Goal: Task Accomplishment & Management: Use online tool/utility

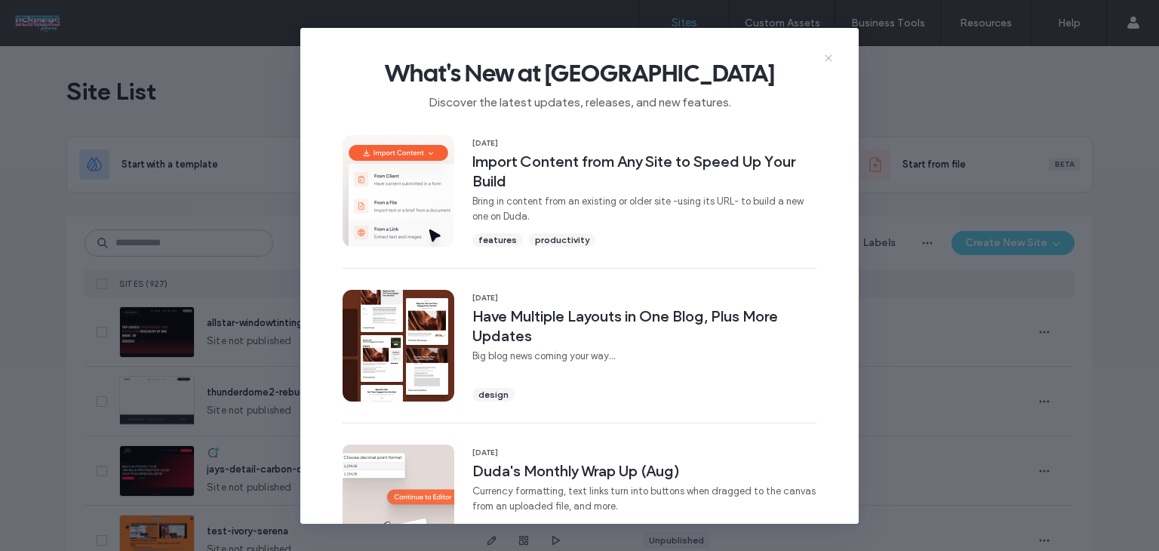
click at [824, 54] on icon at bounding box center [828, 58] width 12 height 12
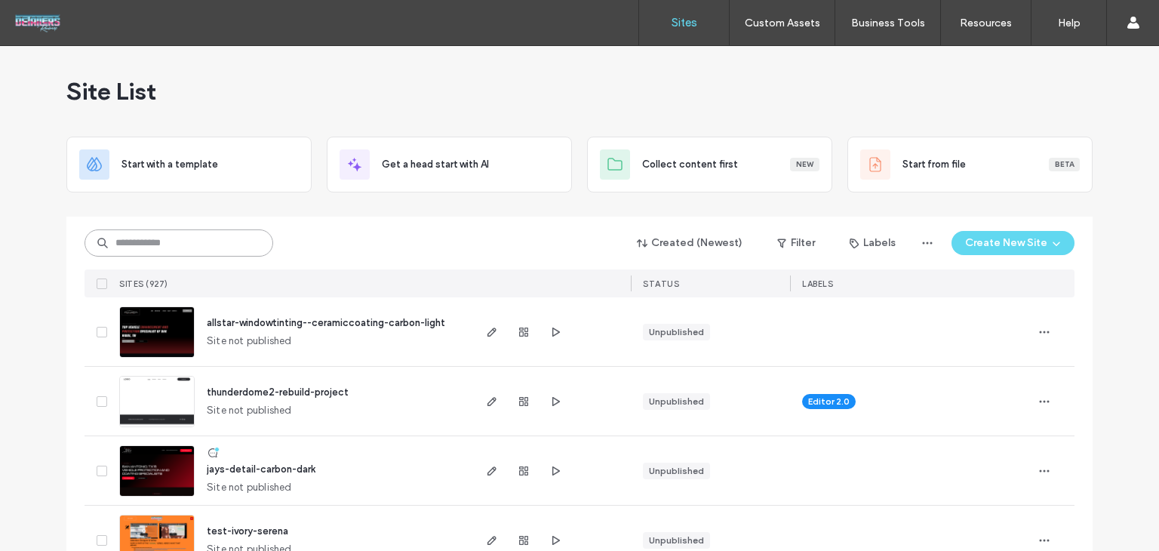
click at [237, 234] on input at bounding box center [178, 242] width 189 height 27
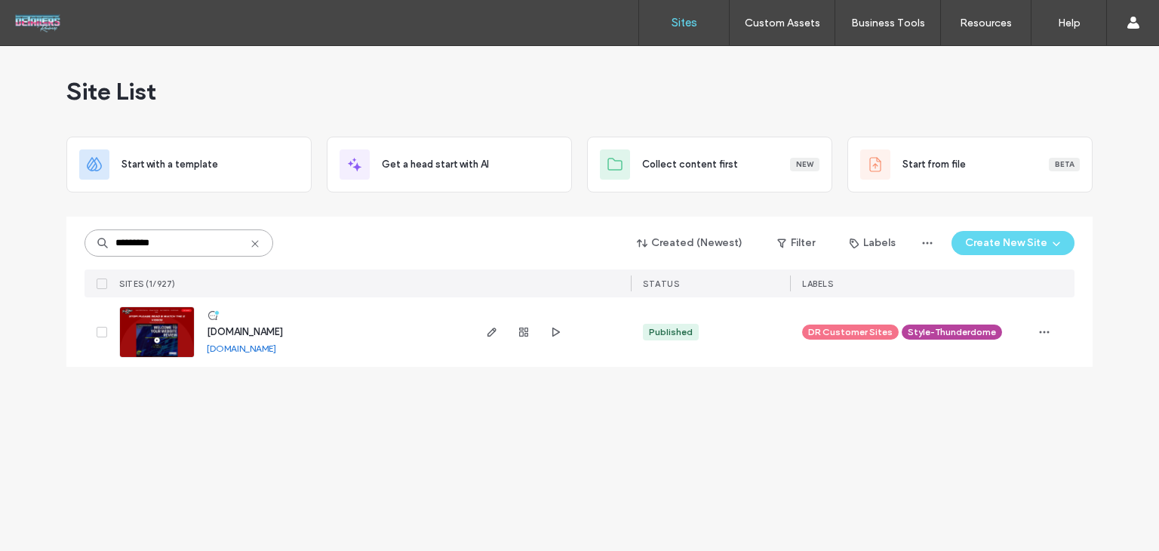
type input "*********"
click at [283, 327] on span "www.proglossautosolutions.com" at bounding box center [245, 331] width 76 height 11
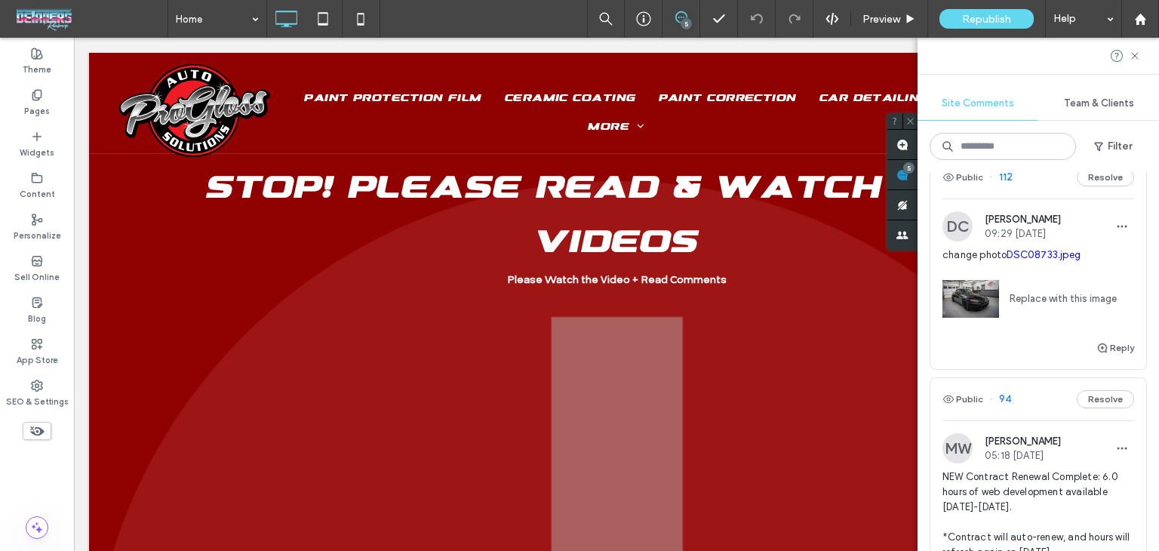
scroll to position [471, 0]
click at [1038, 173] on div "Public 112 Resolve" at bounding box center [1038, 179] width 216 height 42
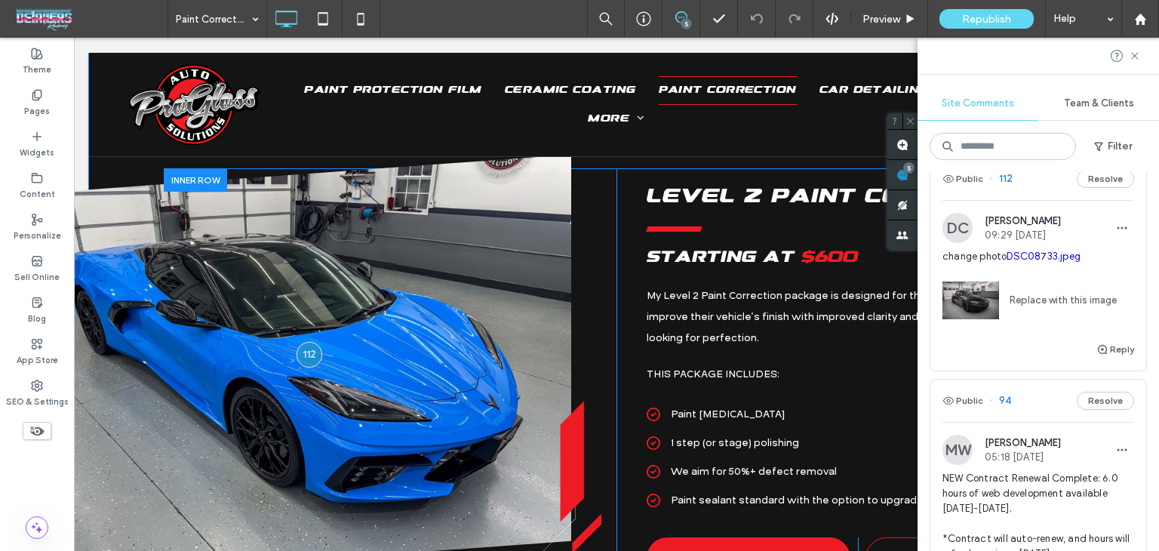
scroll to position [1723, 0]
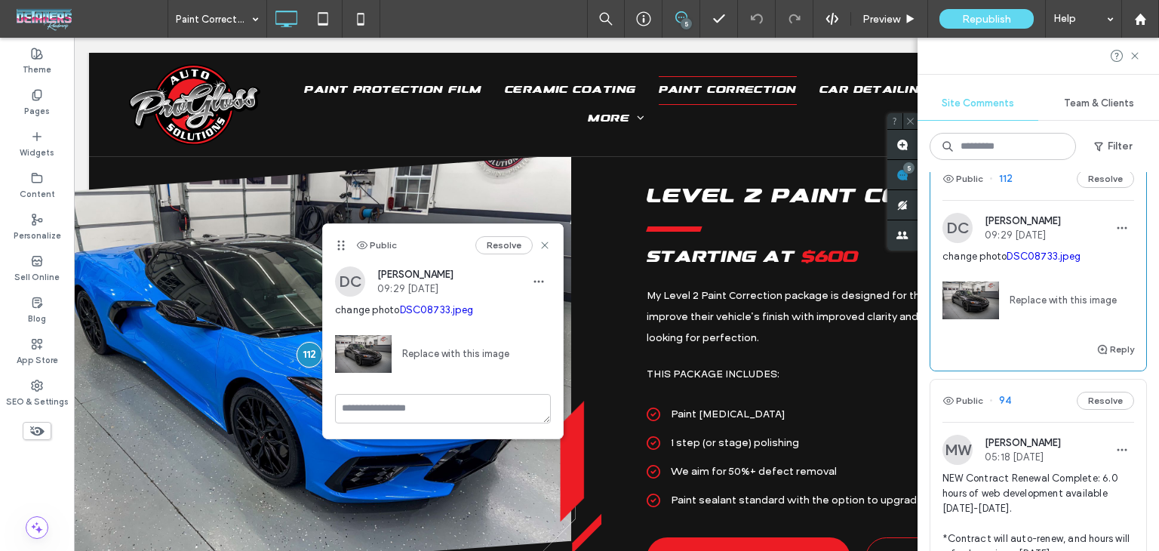
click at [434, 354] on link "Replace with this image" at bounding box center [450, 353] width 118 height 15
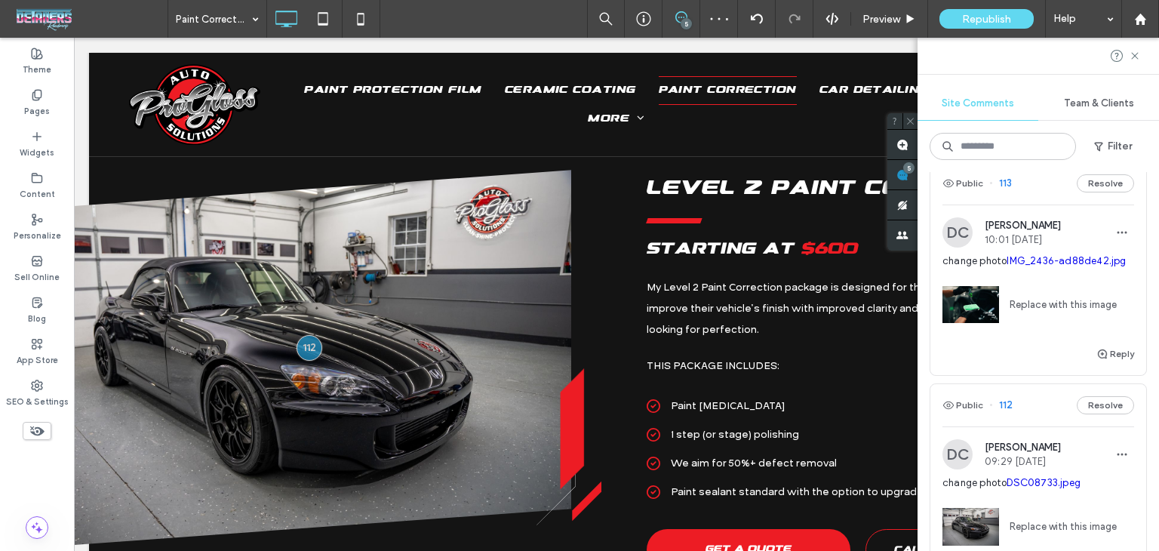
scroll to position [169, 0]
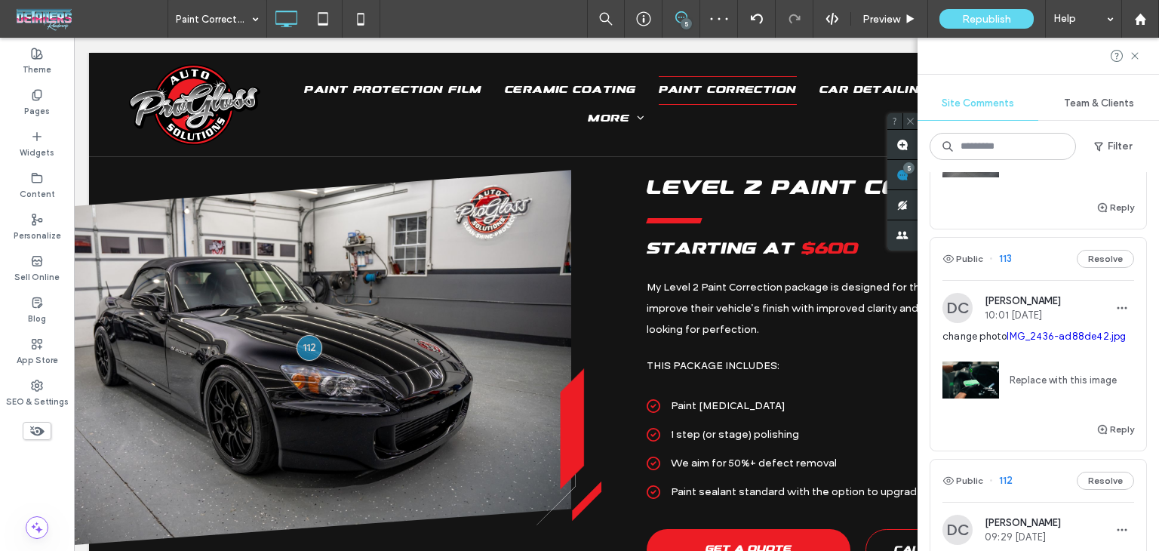
click at [1033, 257] on div "Public 113 Resolve" at bounding box center [1038, 259] width 216 height 42
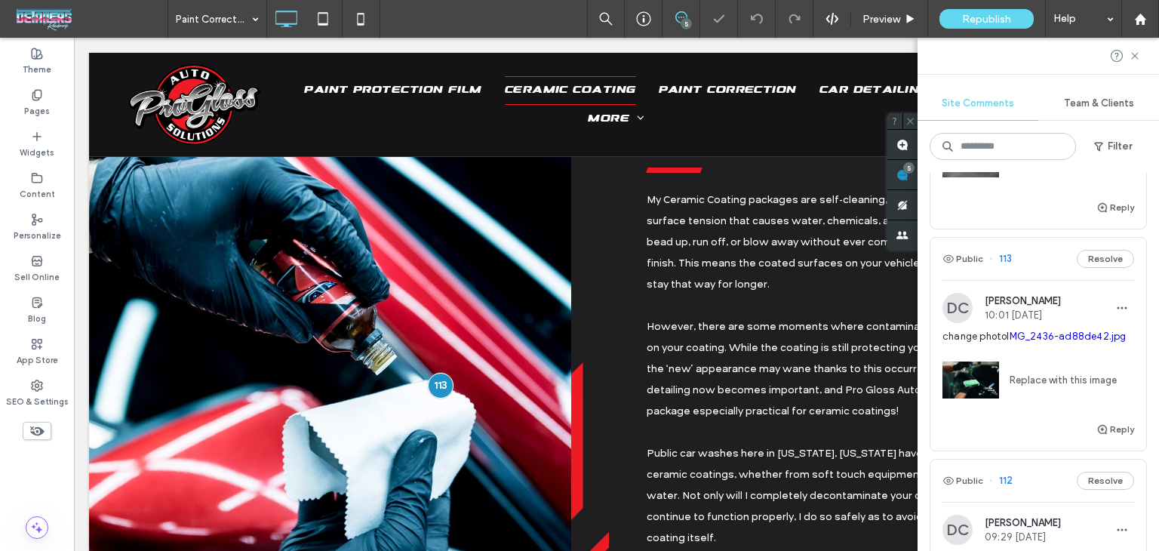
scroll to position [4928, 0]
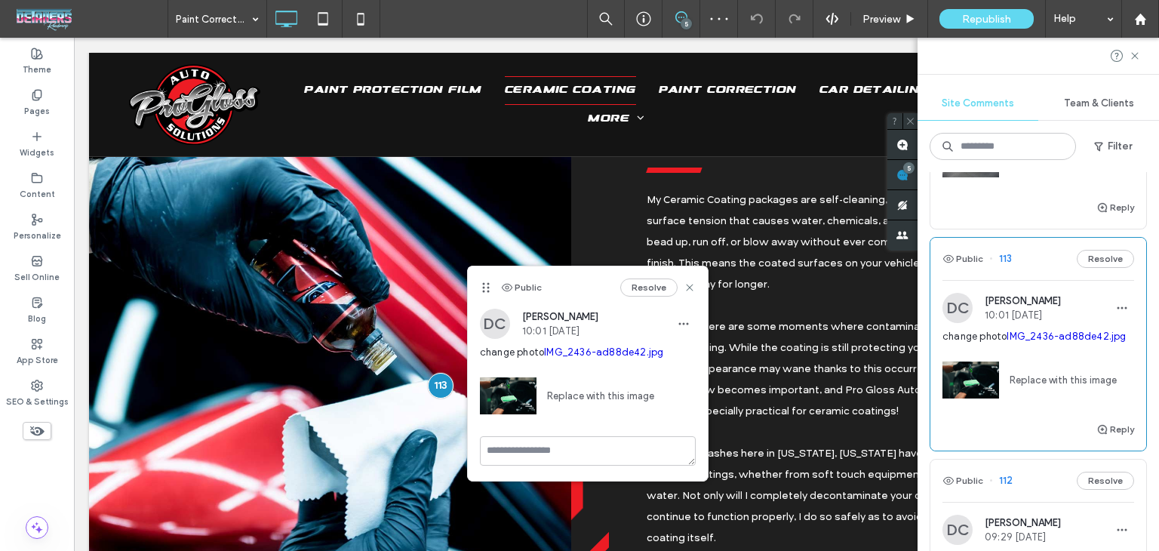
click at [1032, 377] on link "Replace with this image" at bounding box center [1058, 380] width 118 height 15
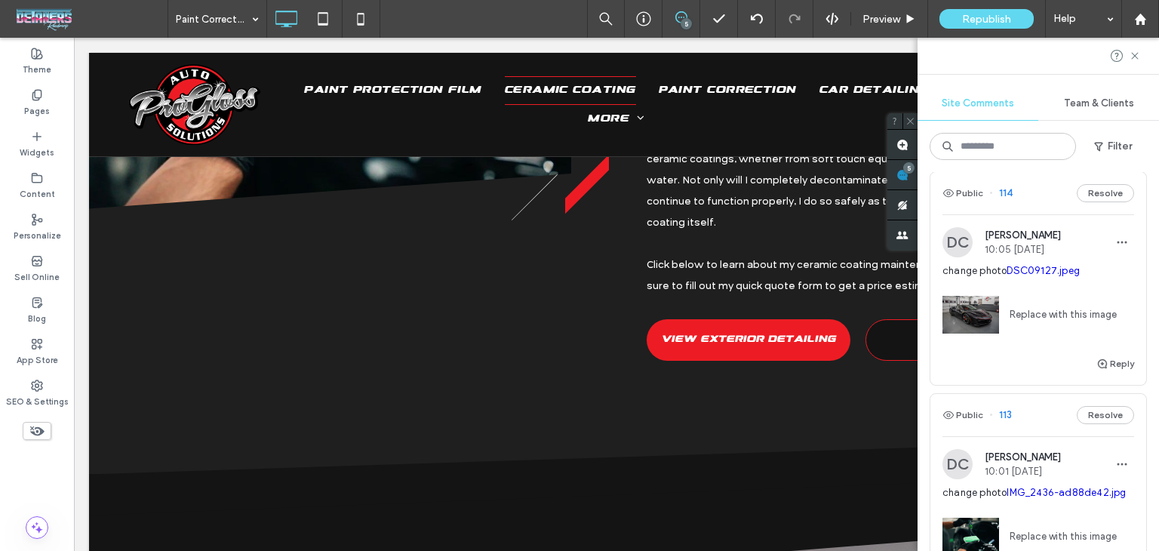
scroll to position [0, 0]
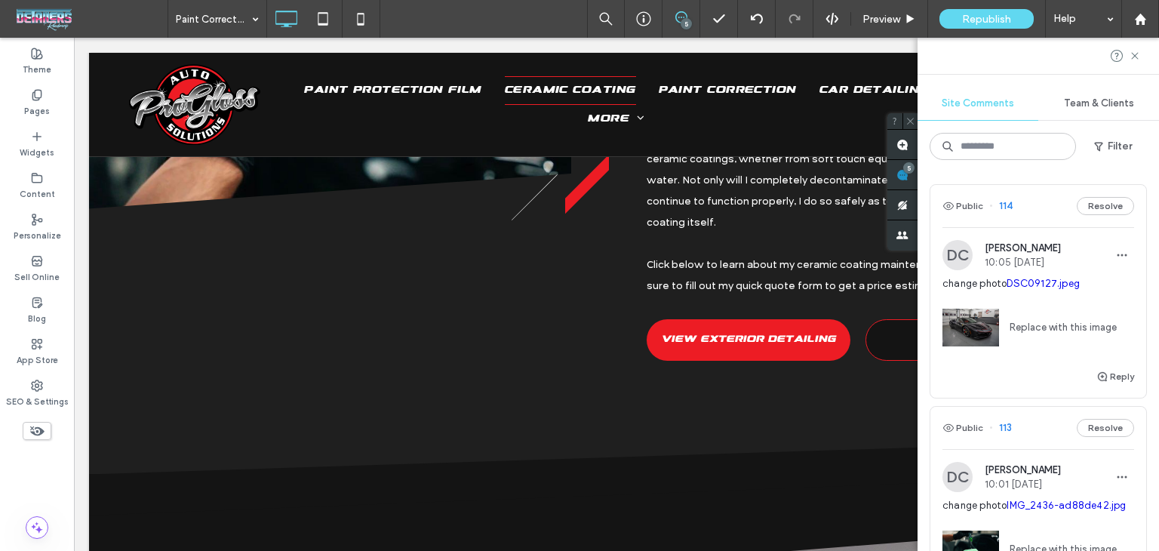
click at [1042, 217] on div "Public 114 Resolve" at bounding box center [1038, 206] width 216 height 42
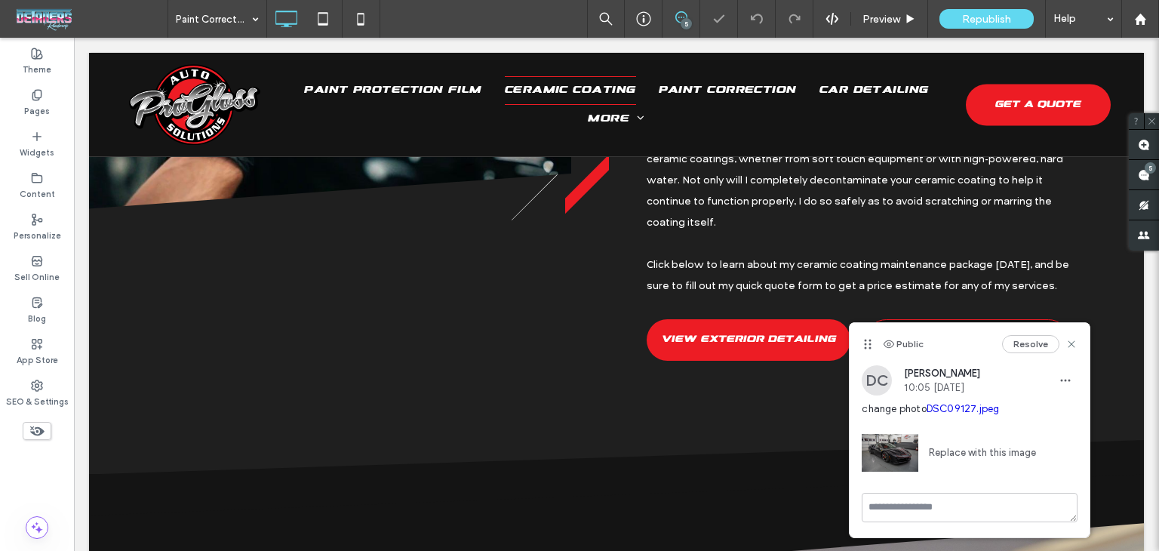
click at [1030, 329] on div "Public Resolve" at bounding box center [969, 344] width 240 height 42
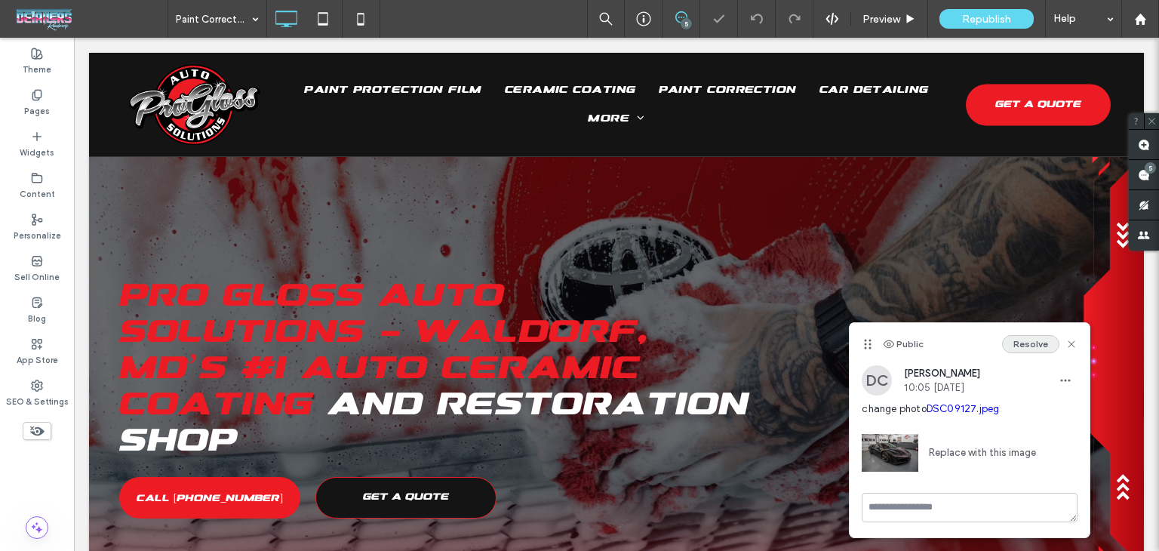
scroll to position [649, 38]
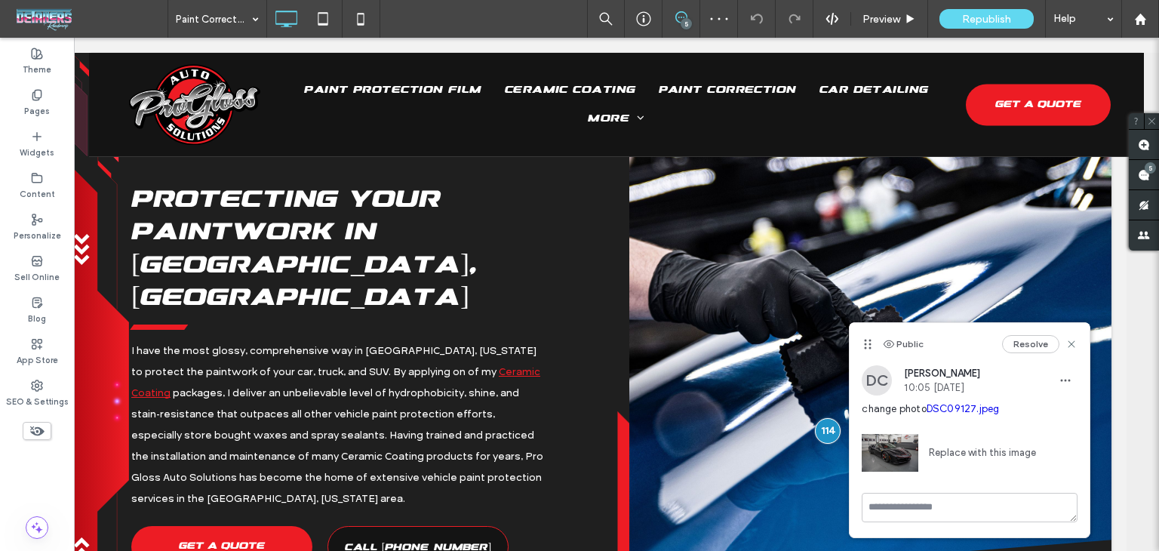
click at [966, 453] on link "Replace with this image" at bounding box center [977, 452] width 118 height 15
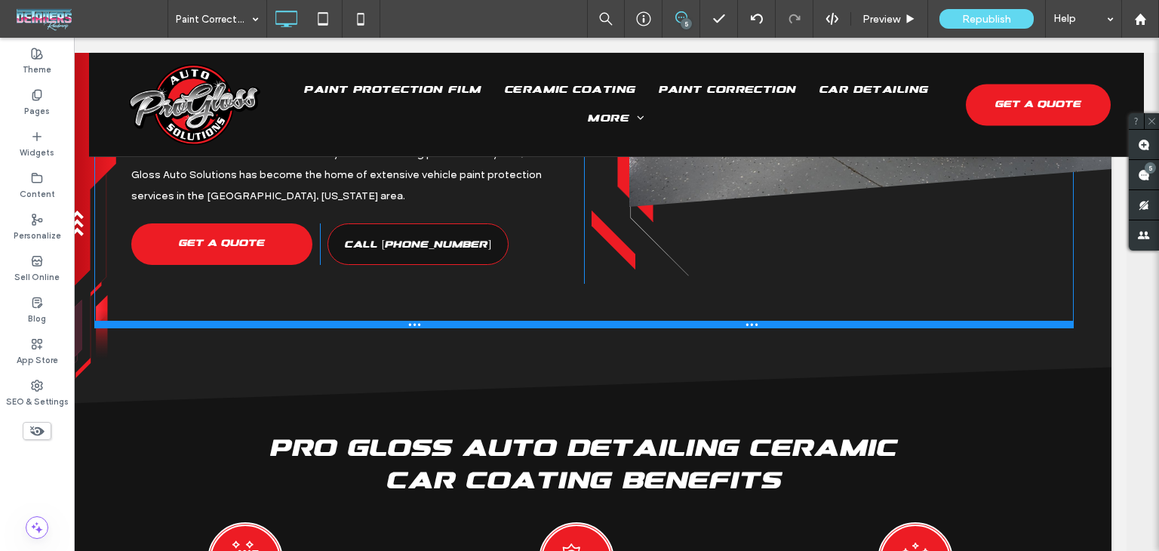
scroll to position [1260, 38]
